Goal: Information Seeking & Learning: Learn about a topic

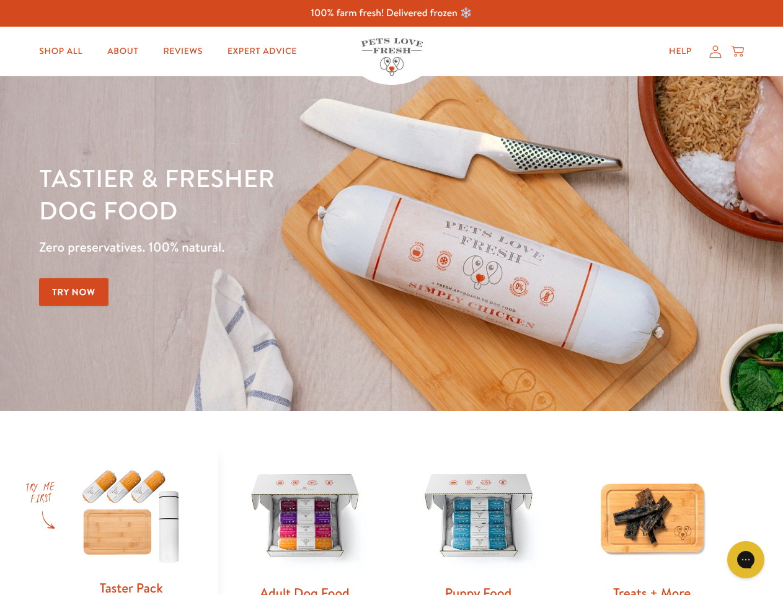
click at [391, 297] on div "Tastier & fresher dog food Zero preservatives. 100% natural. Try Now" at bounding box center [274, 244] width 470 height 164
click at [745, 559] on icon "Gorgias live chat" at bounding box center [745, 559] width 12 height 12
